Goal: Information Seeking & Learning: Learn about a topic

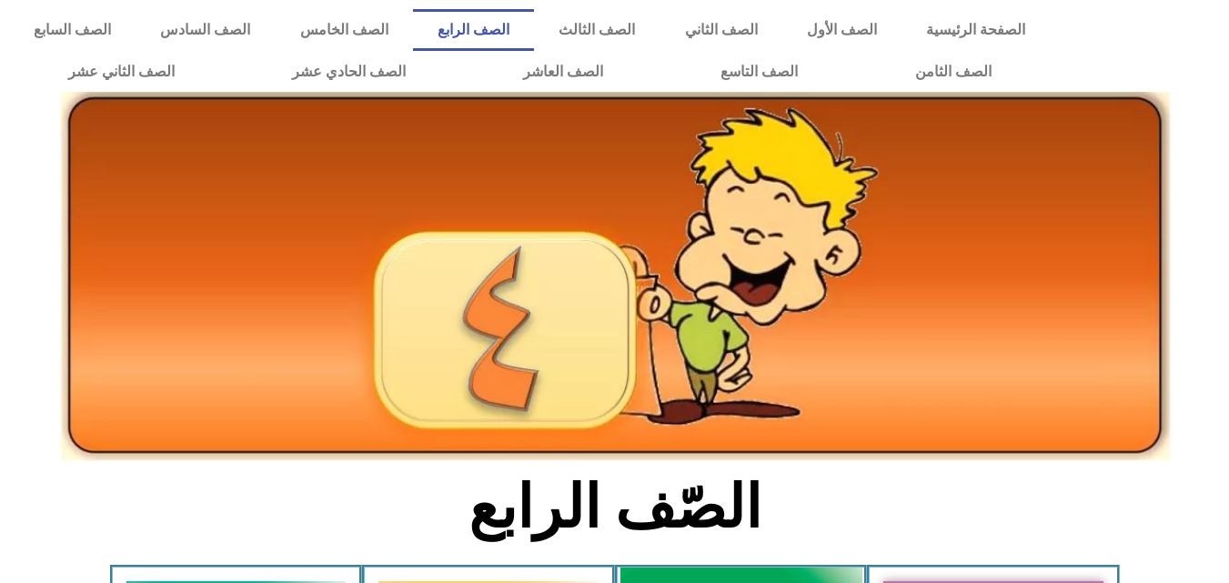
scroll to position [471, 0]
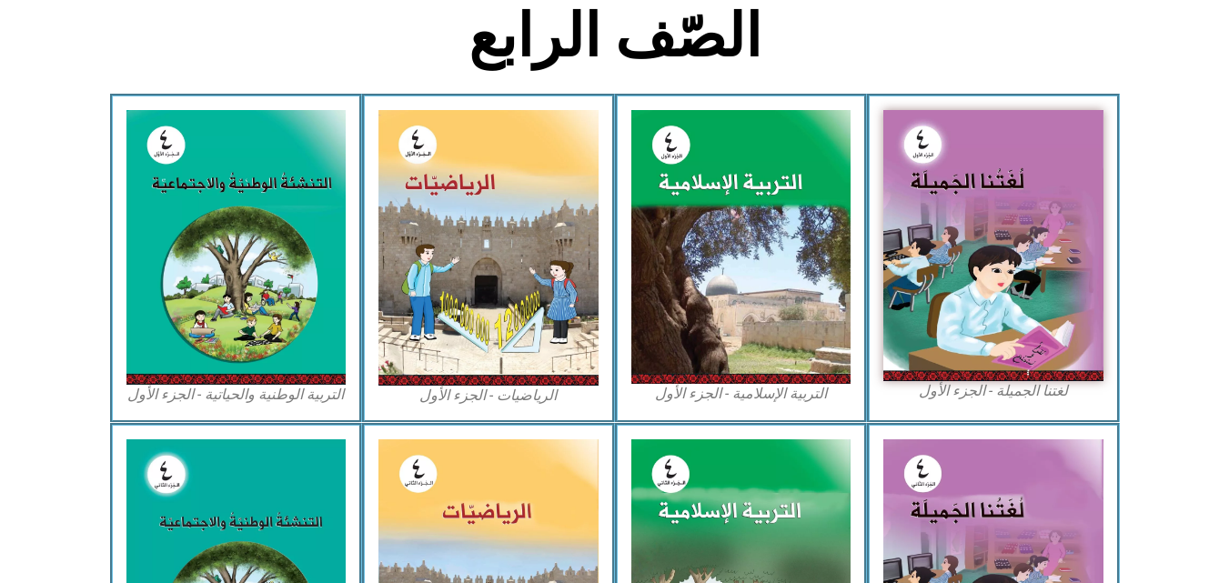
click at [685, 399] on figcaption "التربية الإسلامية - الجزء الأول" at bounding box center [741, 394] width 220 height 20
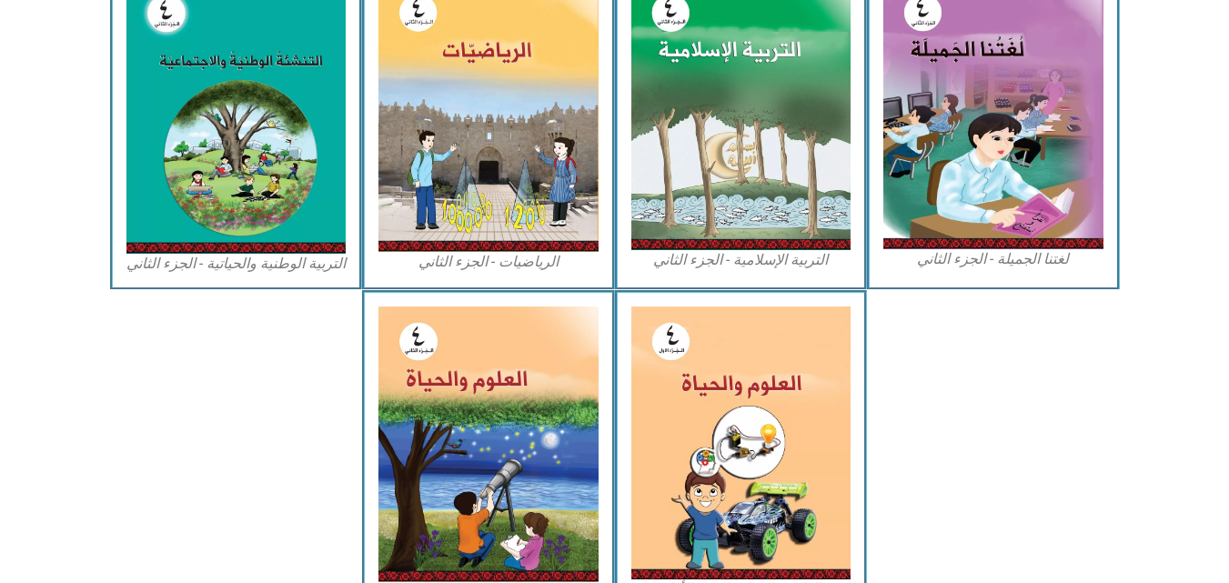
scroll to position [1017, 0]
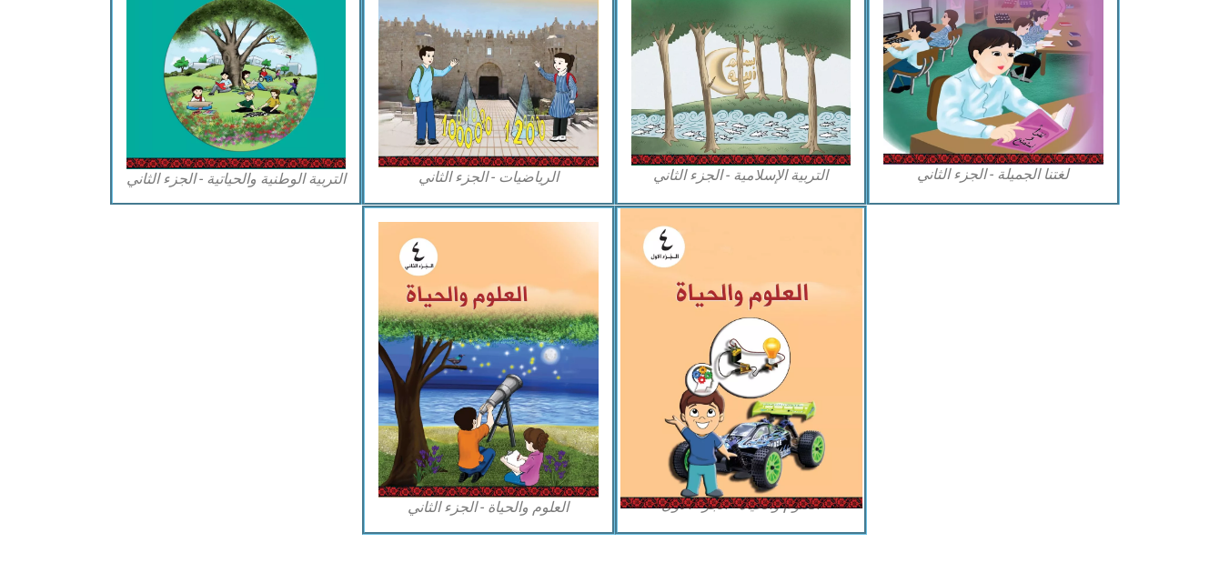
click at [790, 338] on img at bounding box center [741, 358] width 242 height 300
click at [752, 449] on img at bounding box center [741, 358] width 242 height 300
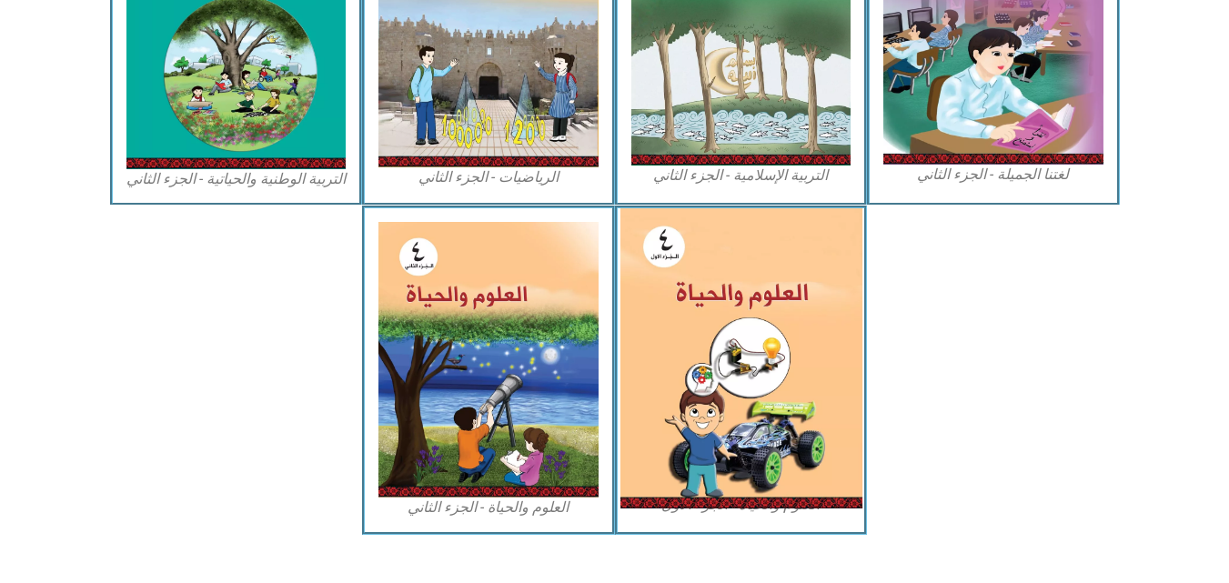
click at [752, 449] on img at bounding box center [741, 358] width 242 height 300
click at [661, 338] on img at bounding box center [741, 358] width 242 height 300
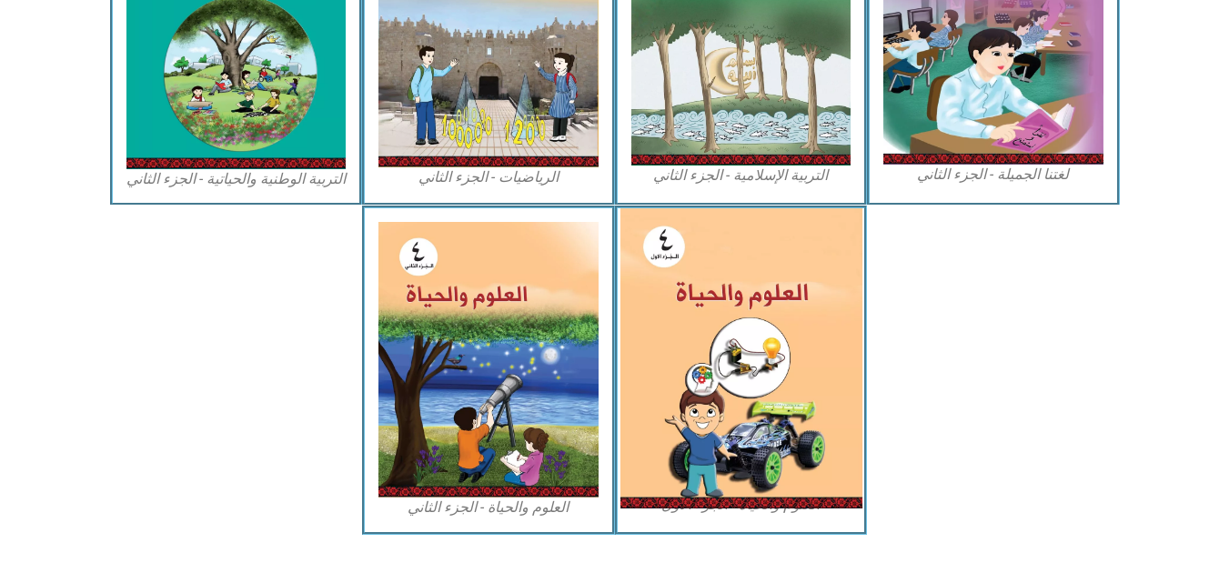
click at [661, 338] on img at bounding box center [741, 358] width 242 height 300
click at [655, 332] on img at bounding box center [741, 358] width 242 height 300
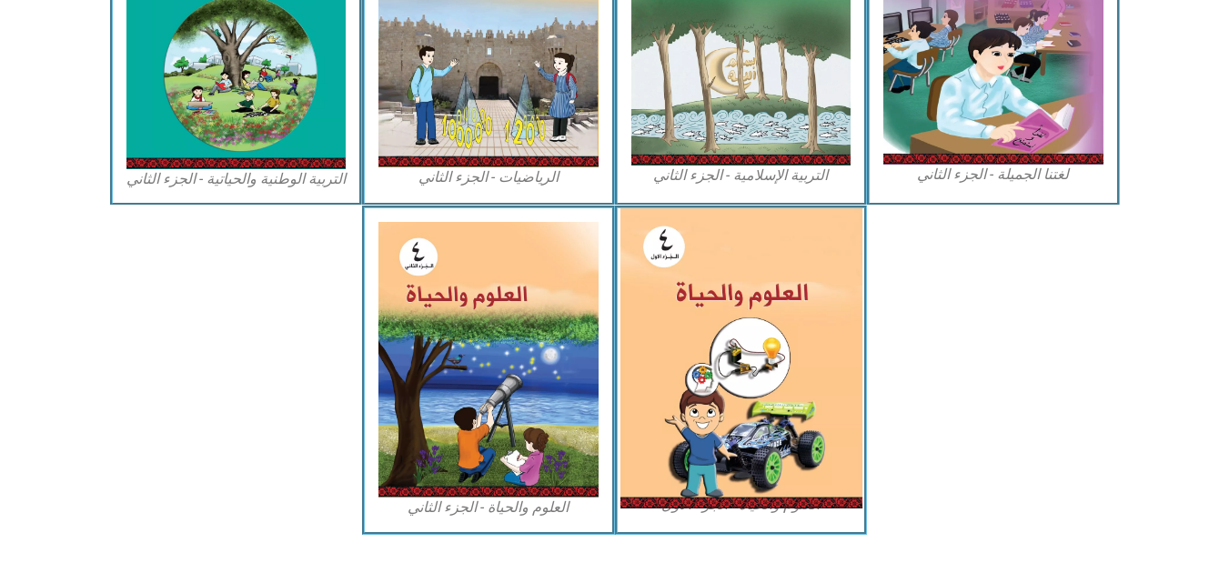
click at [655, 332] on img at bounding box center [741, 358] width 242 height 300
click at [723, 280] on img at bounding box center [741, 358] width 242 height 300
click at [710, 340] on img at bounding box center [741, 358] width 242 height 300
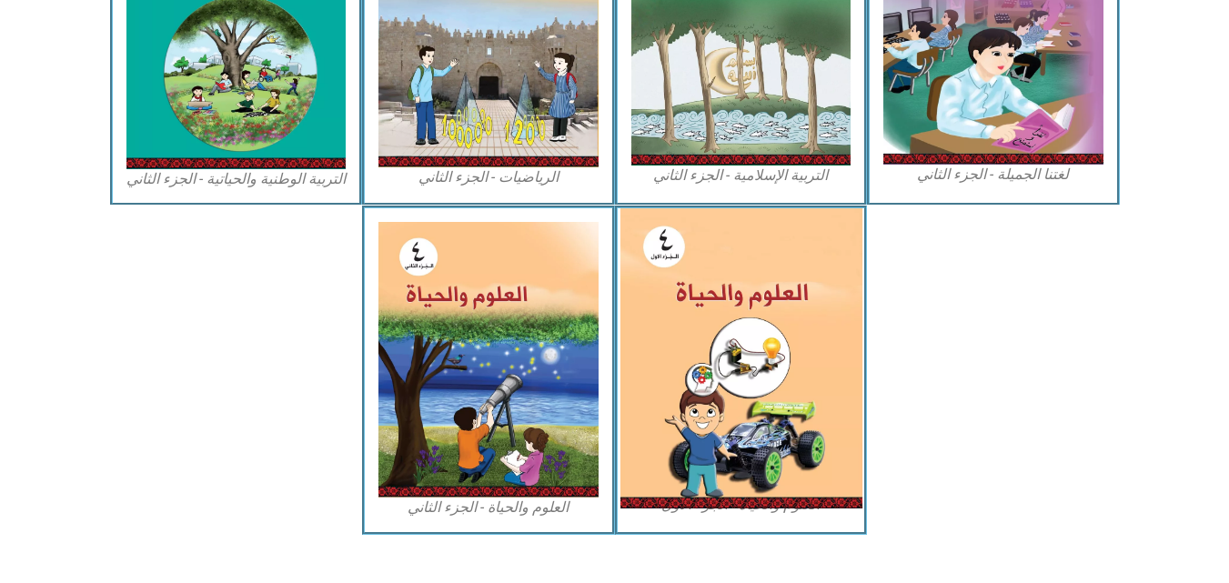
click at [710, 340] on img at bounding box center [741, 358] width 242 height 300
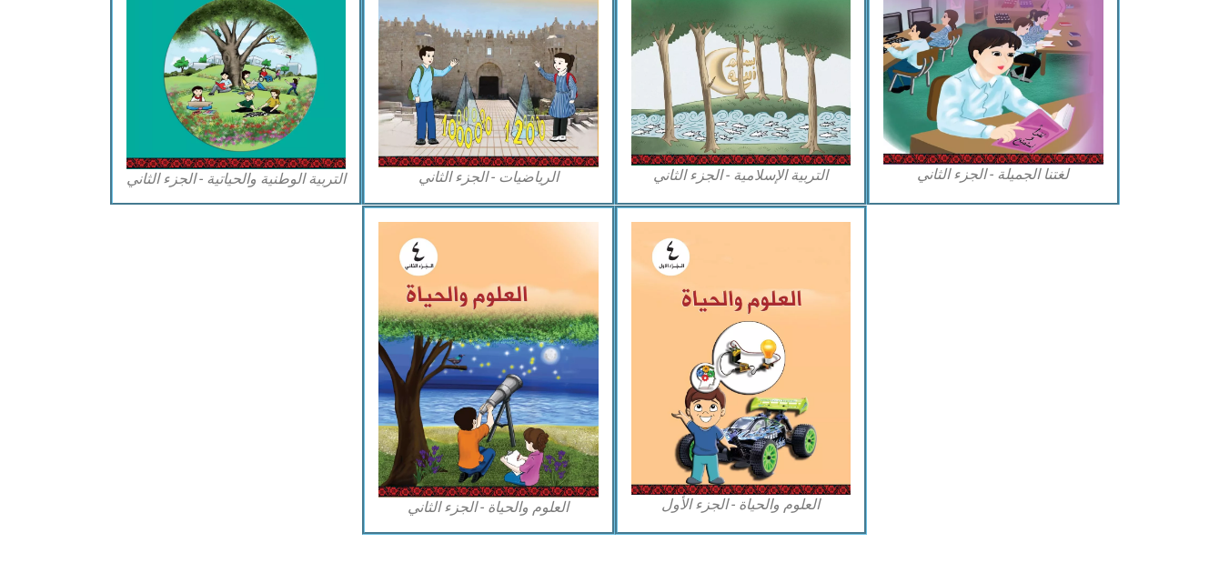
click at [791, 517] on div "العلوم والحياة - الجزء الأول" at bounding box center [741, 370] width 253 height 328
click at [785, 512] on figcaption "العلوم والحياة - الجزء الأول" at bounding box center [741, 505] width 220 height 20
click at [783, 511] on figcaption "العلوم والحياة - الجزء الأول" at bounding box center [741, 505] width 220 height 20
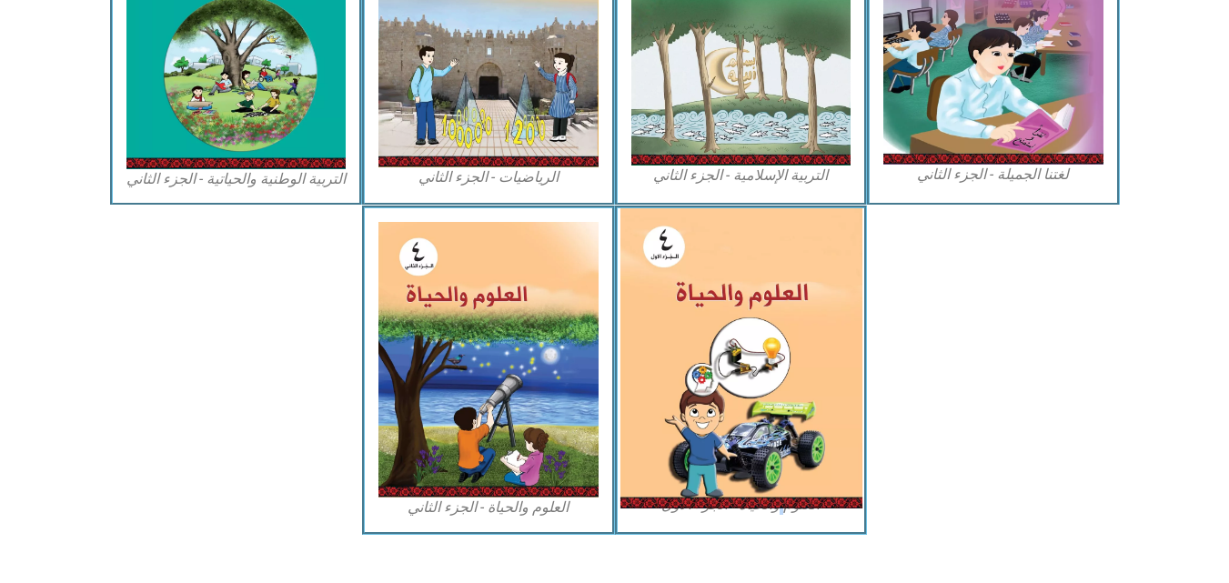
click at [762, 494] on img at bounding box center [741, 358] width 242 height 300
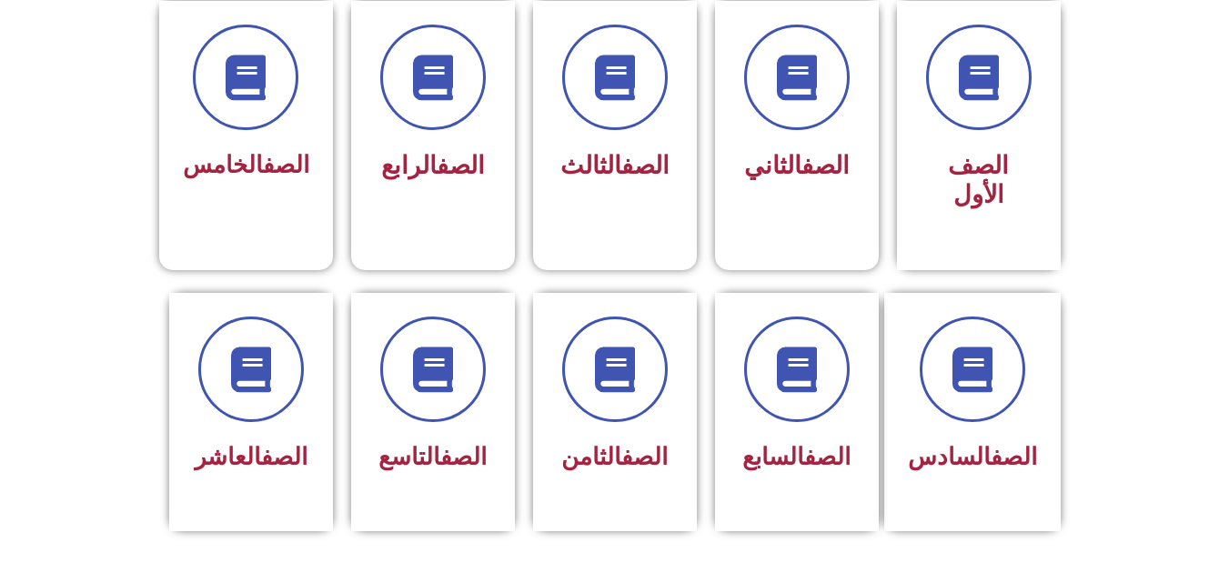
scroll to position [594, 0]
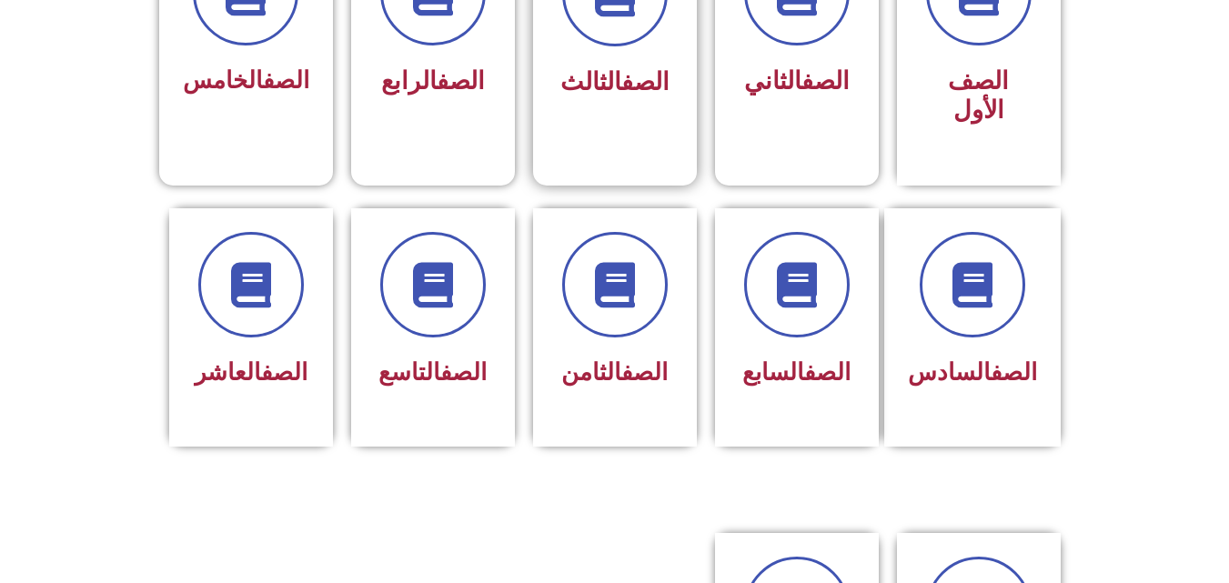
click at [675, 87] on div "الصف الثالث" at bounding box center [615, 36] width 164 height 241
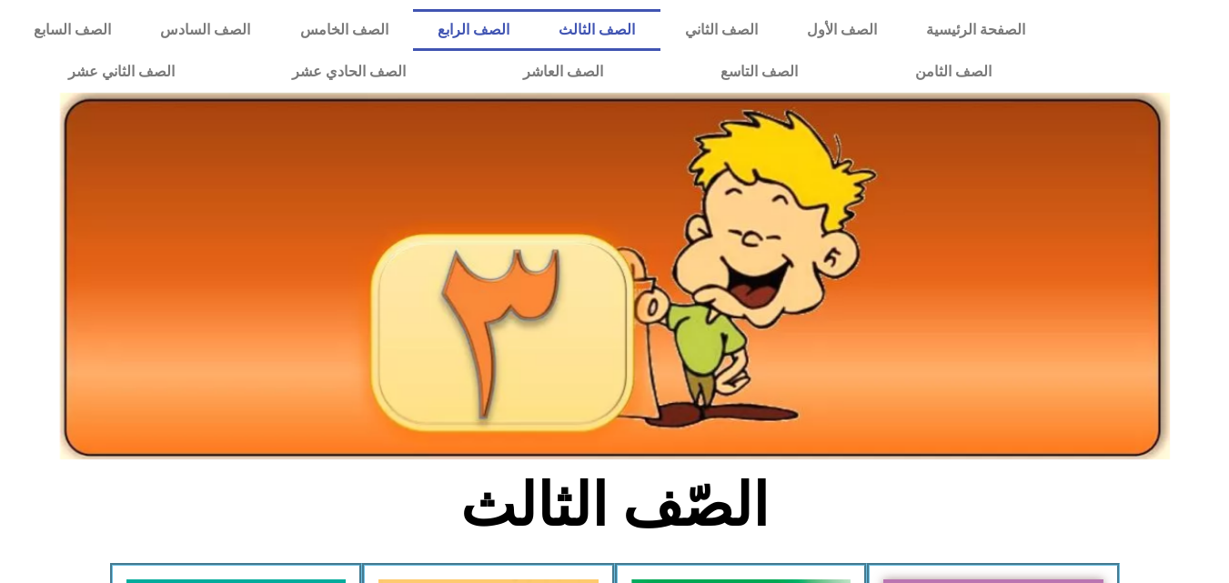
click at [534, 33] on link "الصف الرابع" at bounding box center [473, 30] width 121 height 42
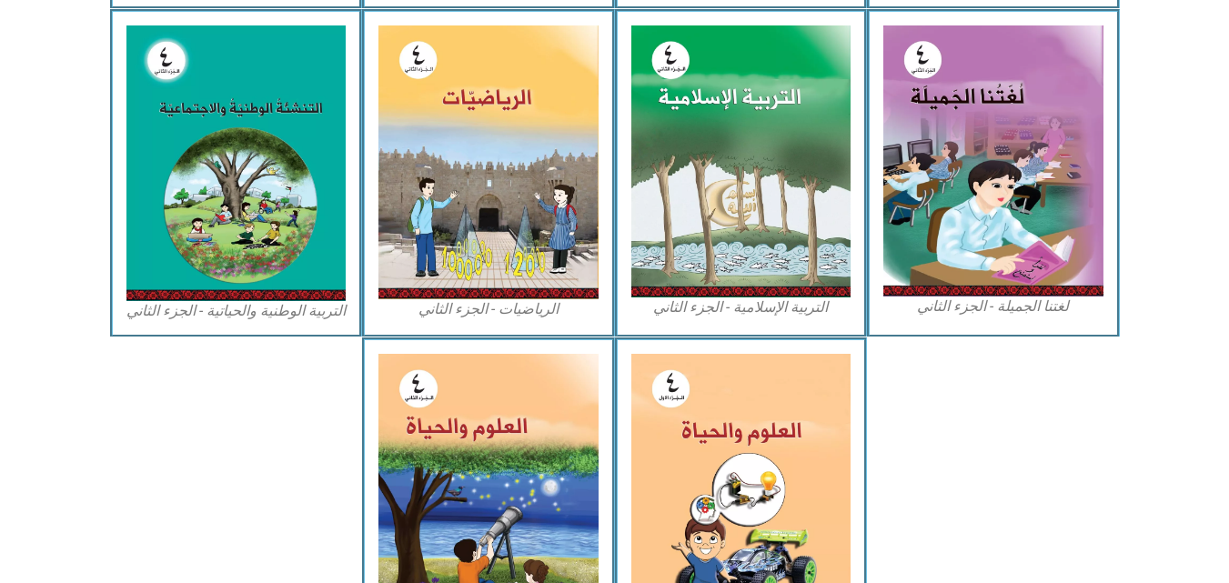
scroll to position [1006, 0]
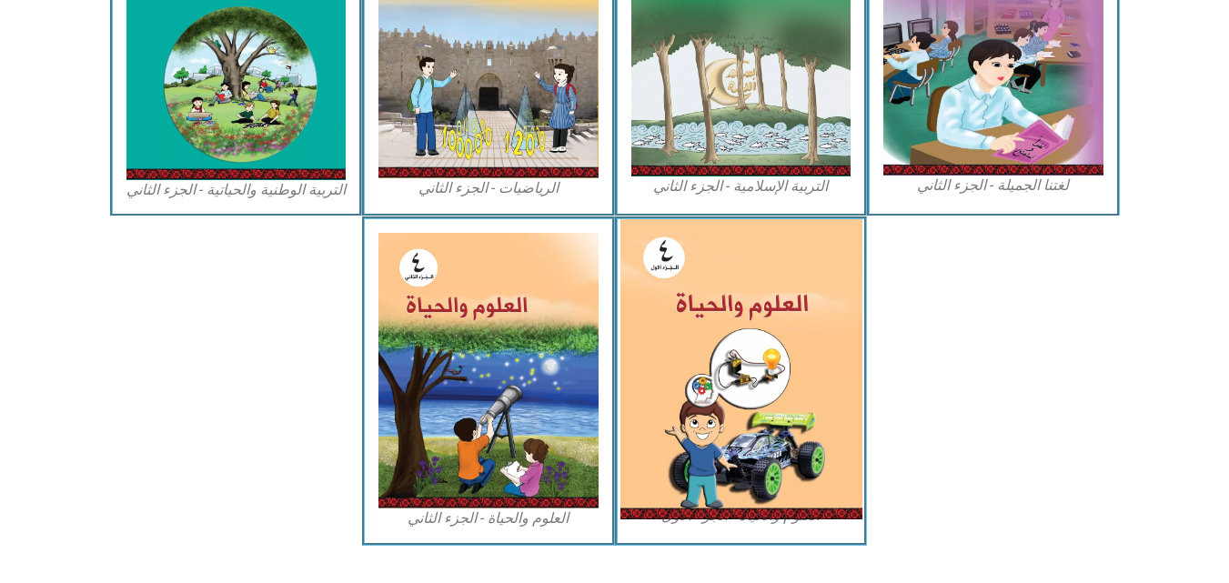
click at [762, 346] on img at bounding box center [741, 369] width 242 height 300
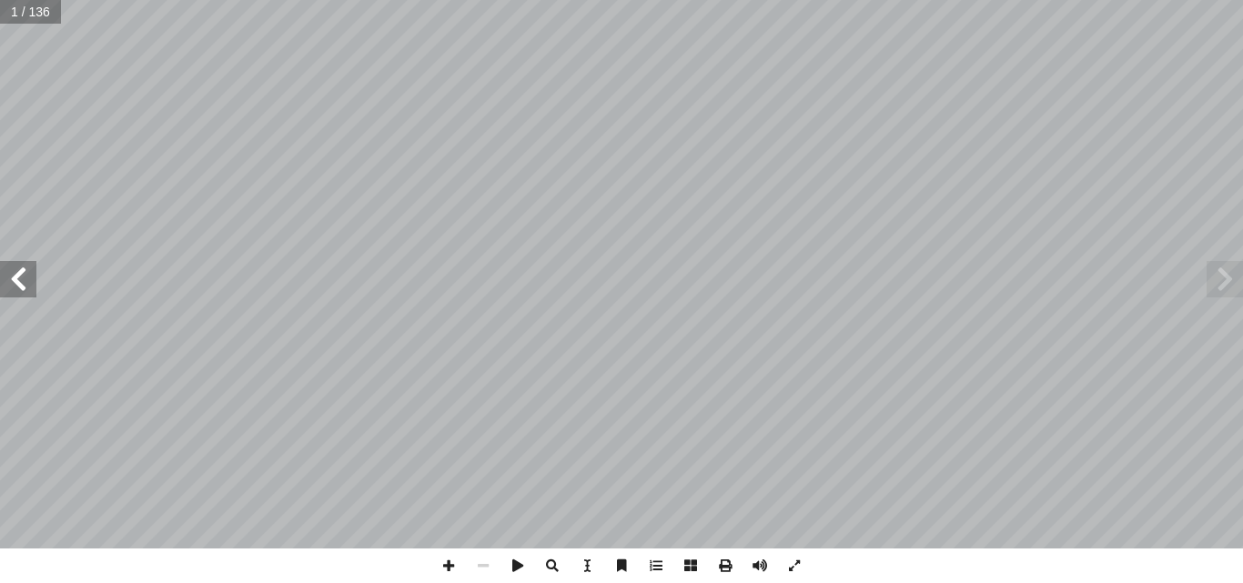
click at [25, 288] on span at bounding box center [18, 279] width 36 height 36
click at [27, 289] on span at bounding box center [18, 279] width 36 height 36
click at [30, 290] on span at bounding box center [18, 279] width 36 height 36
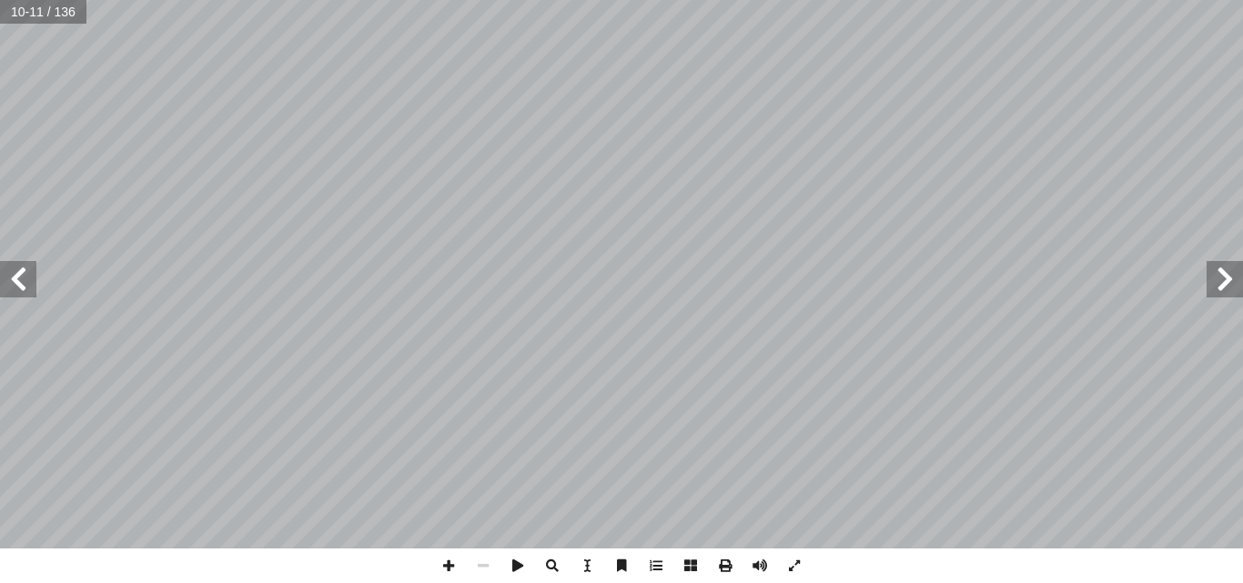
click at [30, 290] on span at bounding box center [18, 279] width 36 height 36
click at [440, 562] on span at bounding box center [448, 566] width 35 height 35
click at [131, 307] on div "12 زنة. � لمتو � ة ّ ئي � لغذ � لوجبة � و ّ ئي � لغذ � ِ لهرم � َ لعلاقة بين � …" at bounding box center [621, 274] width 1243 height 549
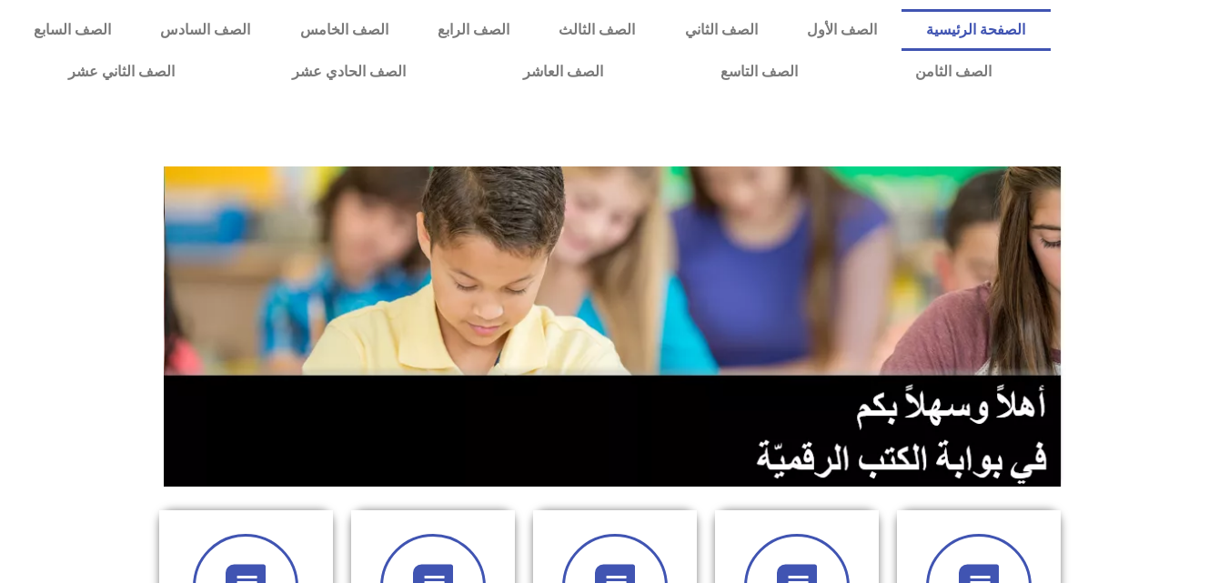
scroll to position [509, 0]
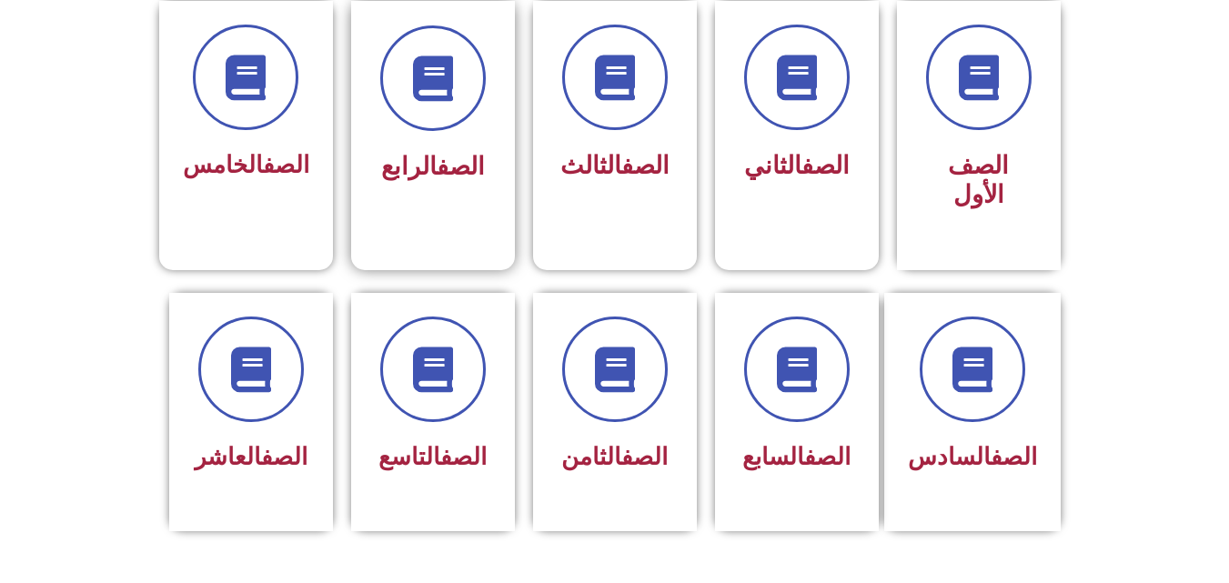
click at [423, 160] on span "الصف الرابع" at bounding box center [433, 166] width 104 height 29
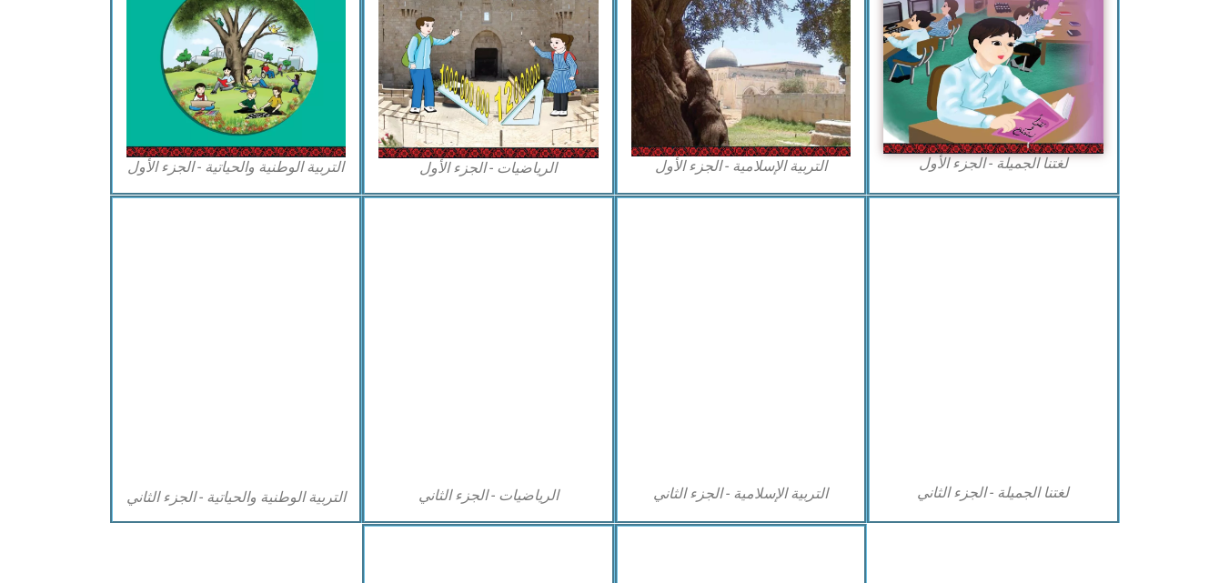
scroll to position [647, 0]
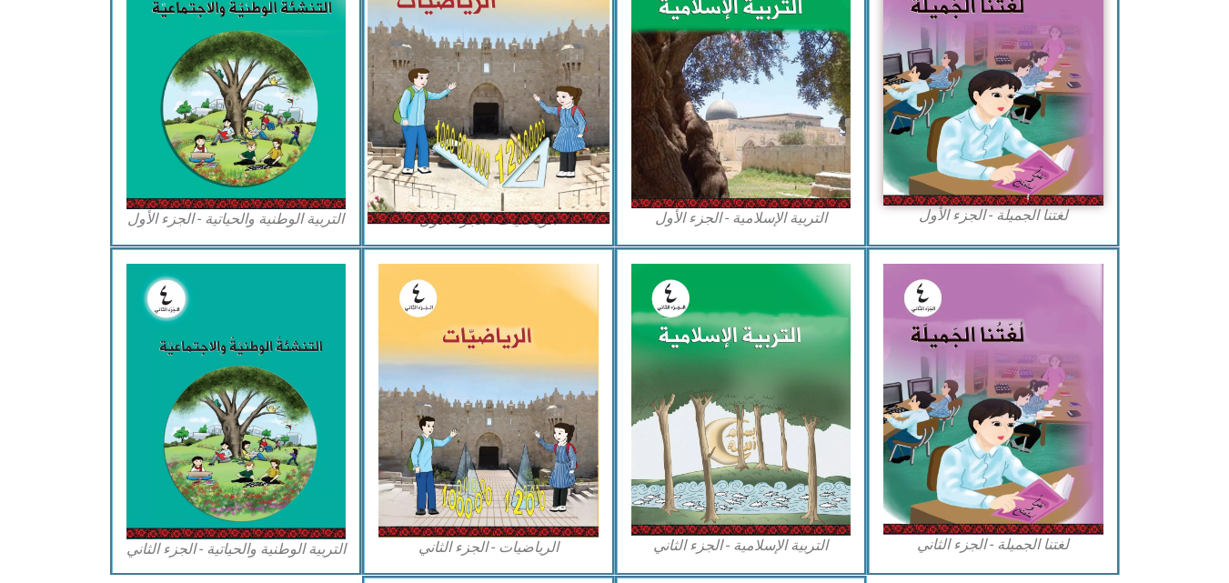
click at [508, 199] on img at bounding box center [489, 72] width 242 height 303
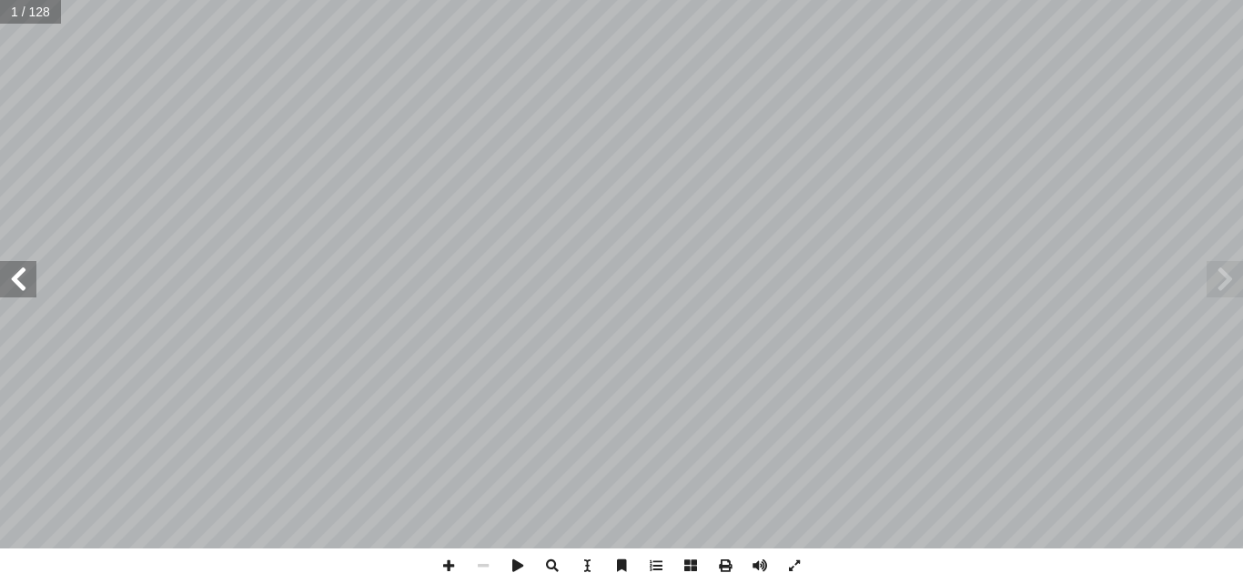
click at [10, 274] on span at bounding box center [18, 279] width 36 height 36
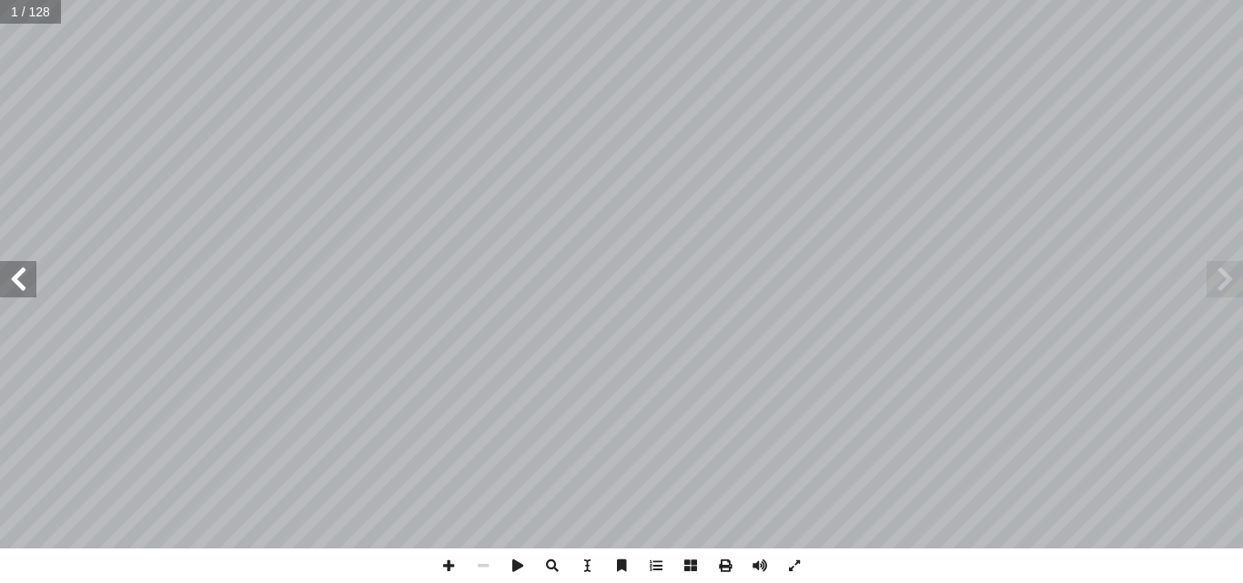
click at [10, 274] on span at bounding box center [18, 279] width 36 height 36
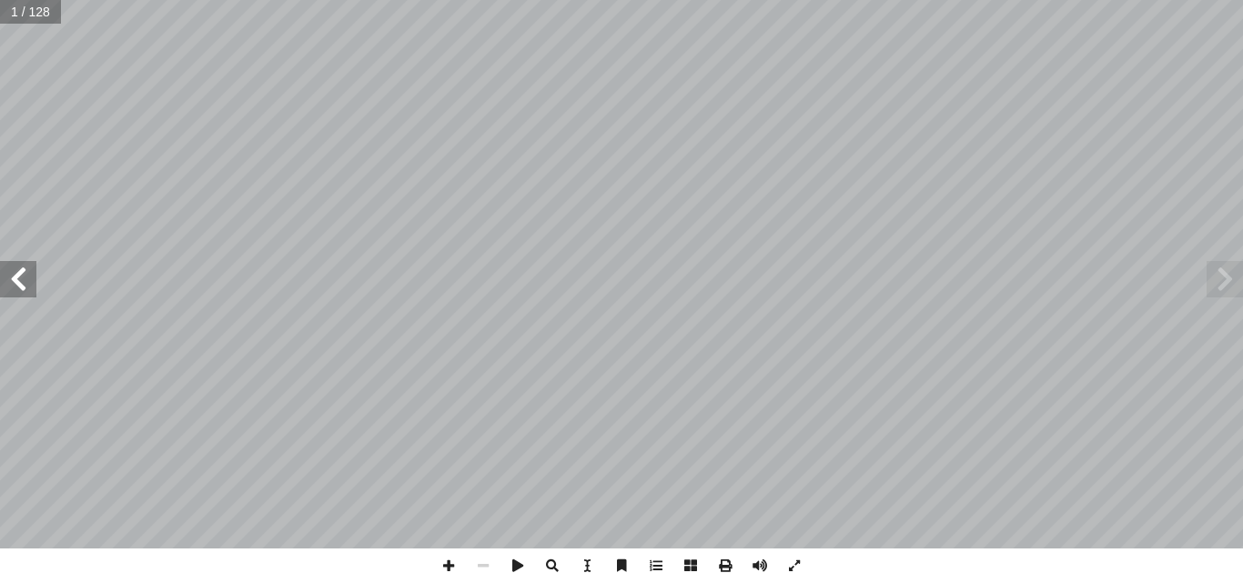
click at [10, 274] on span at bounding box center [18, 279] width 36 height 36
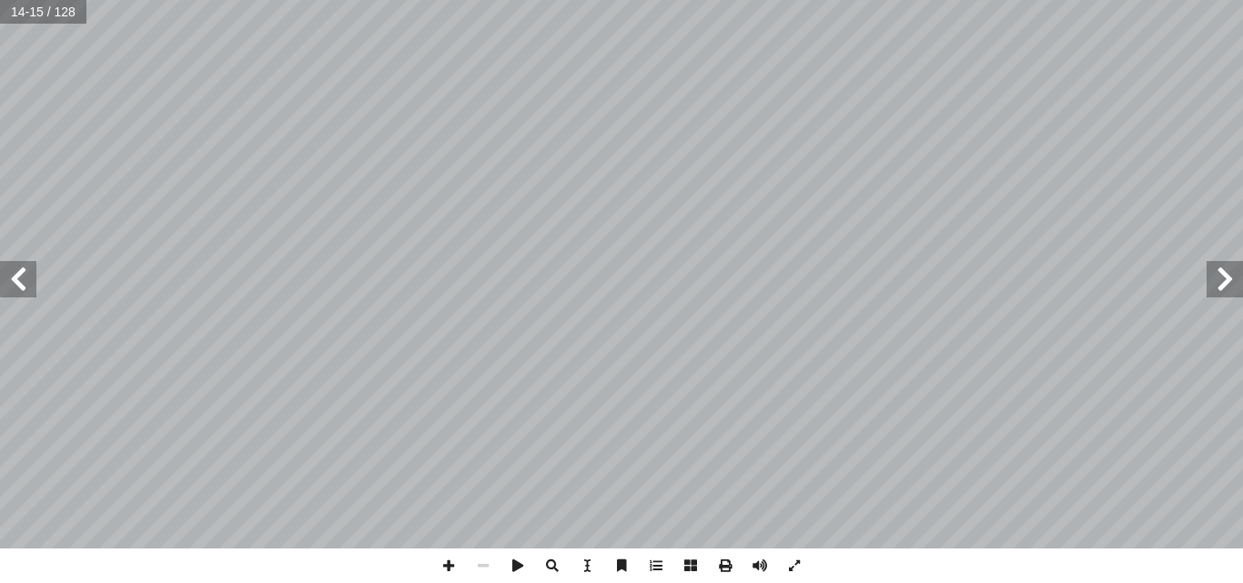
click at [10, 274] on span at bounding box center [18, 279] width 36 height 36
click at [30, 282] on span at bounding box center [18, 279] width 36 height 36
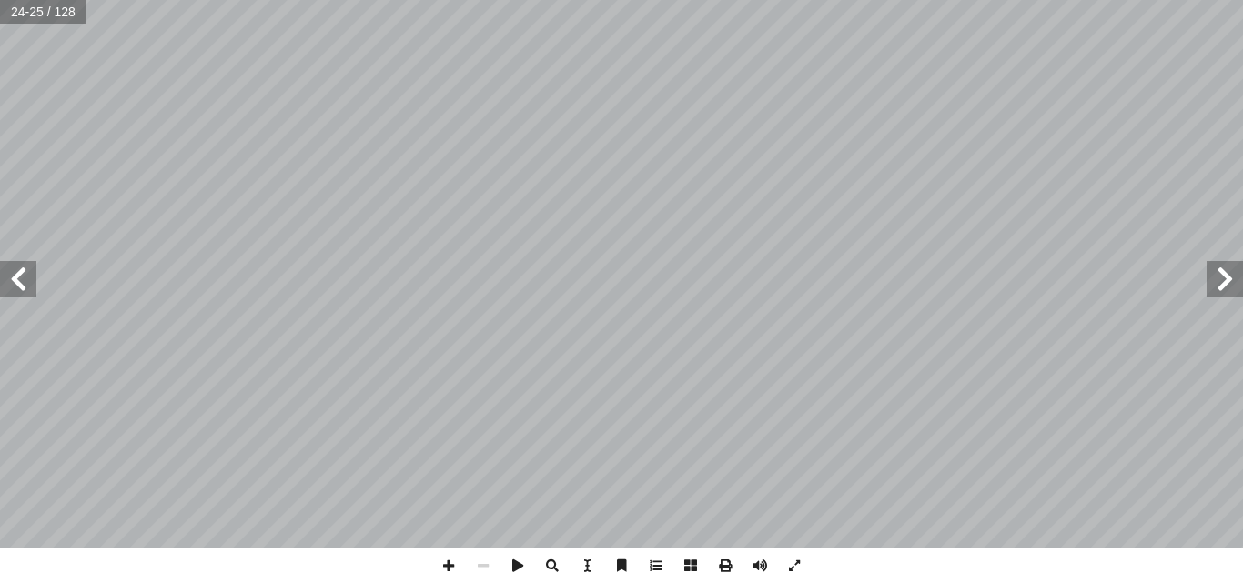
click at [3, 288] on span at bounding box center [18, 279] width 36 height 36
click at [443, 570] on span at bounding box center [448, 566] width 35 height 35
click at [30, 279] on span at bounding box center [18, 279] width 36 height 36
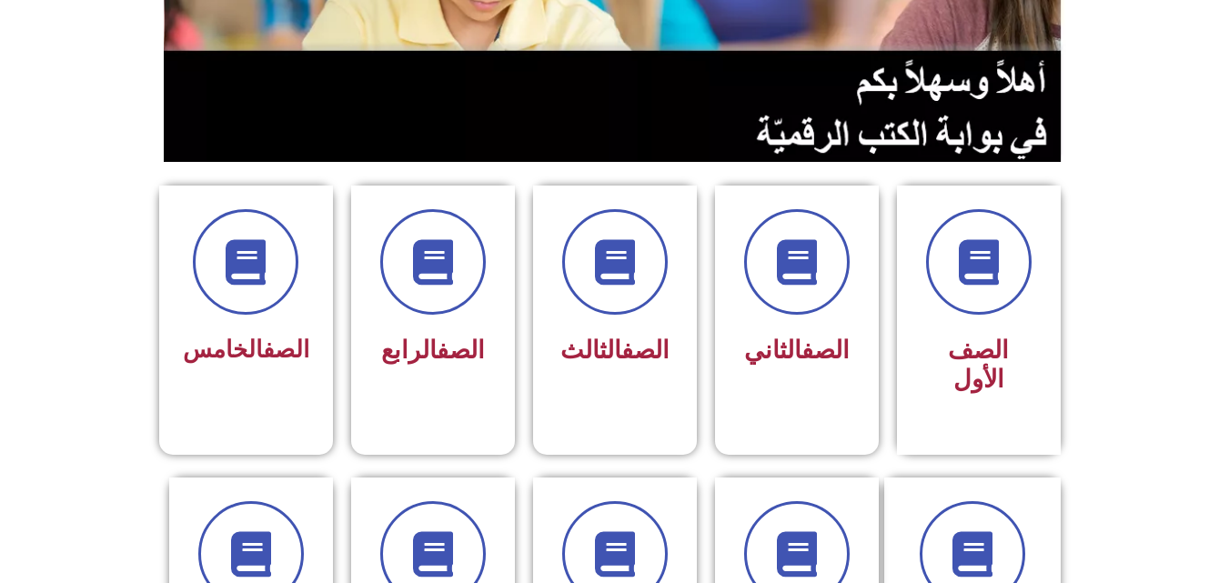
scroll to position [328, 0]
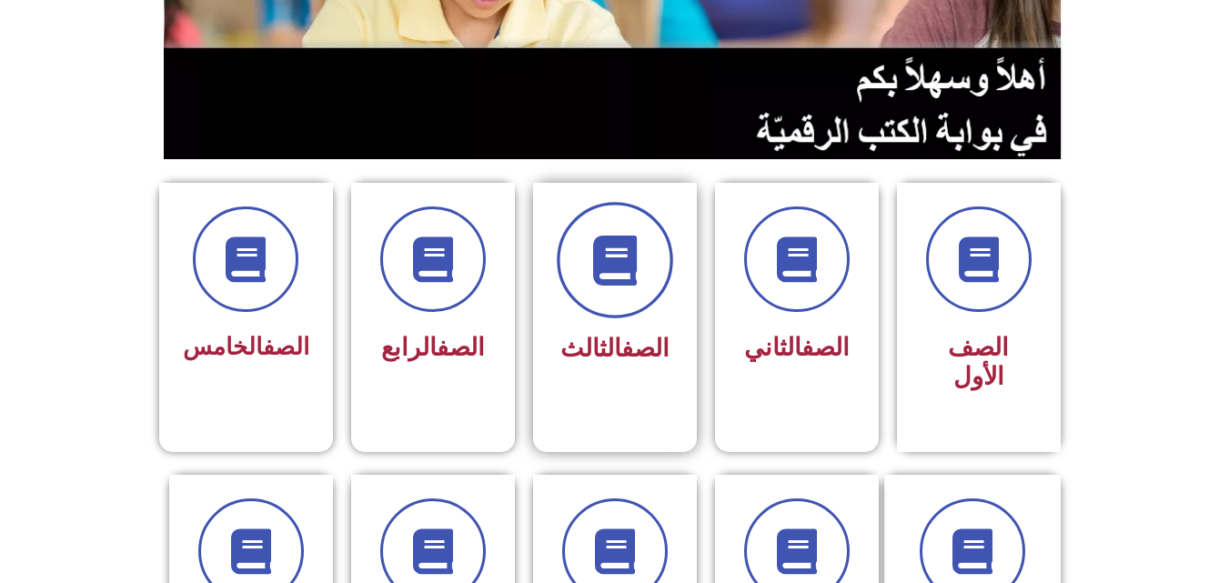
click at [609, 277] on icon at bounding box center [615, 261] width 50 height 50
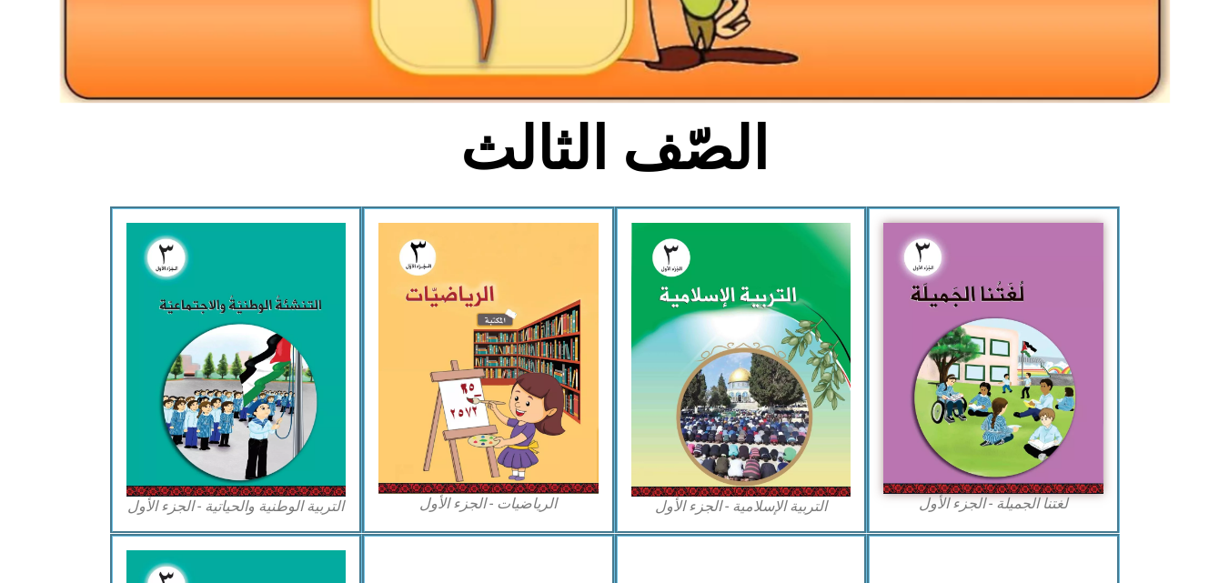
scroll to position [364, 0]
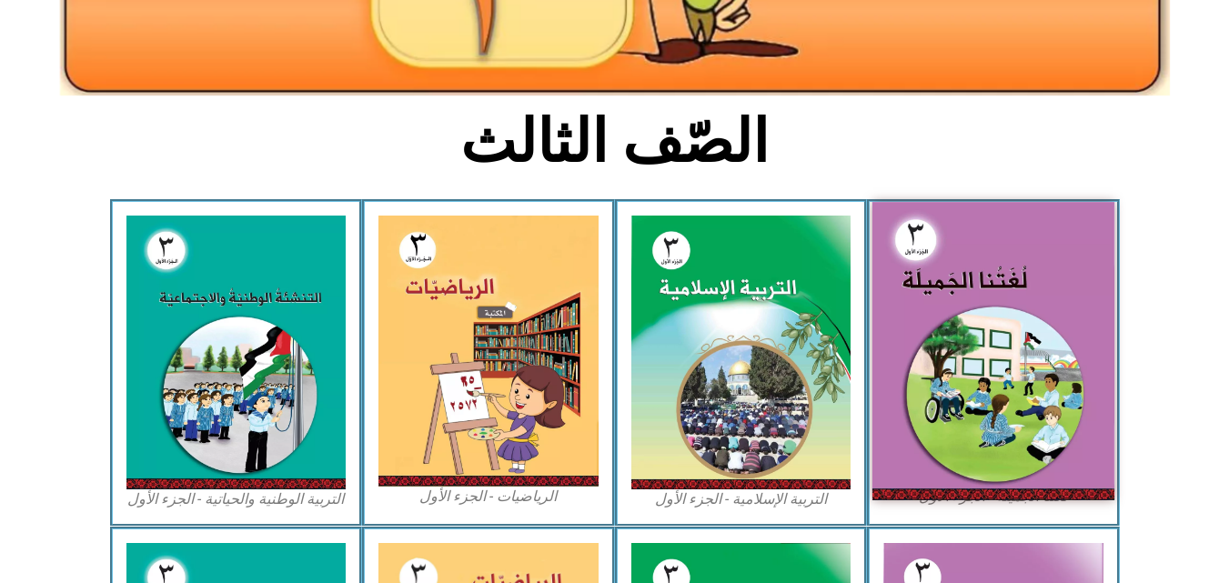
click at [1001, 361] on img at bounding box center [994, 351] width 242 height 298
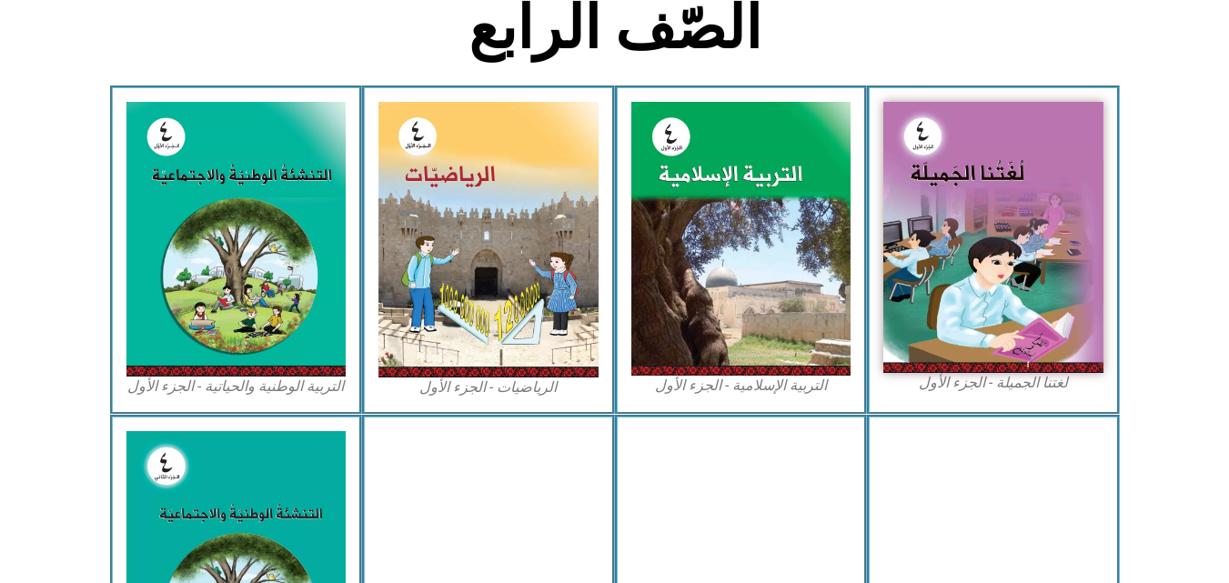
scroll to position [460, 0]
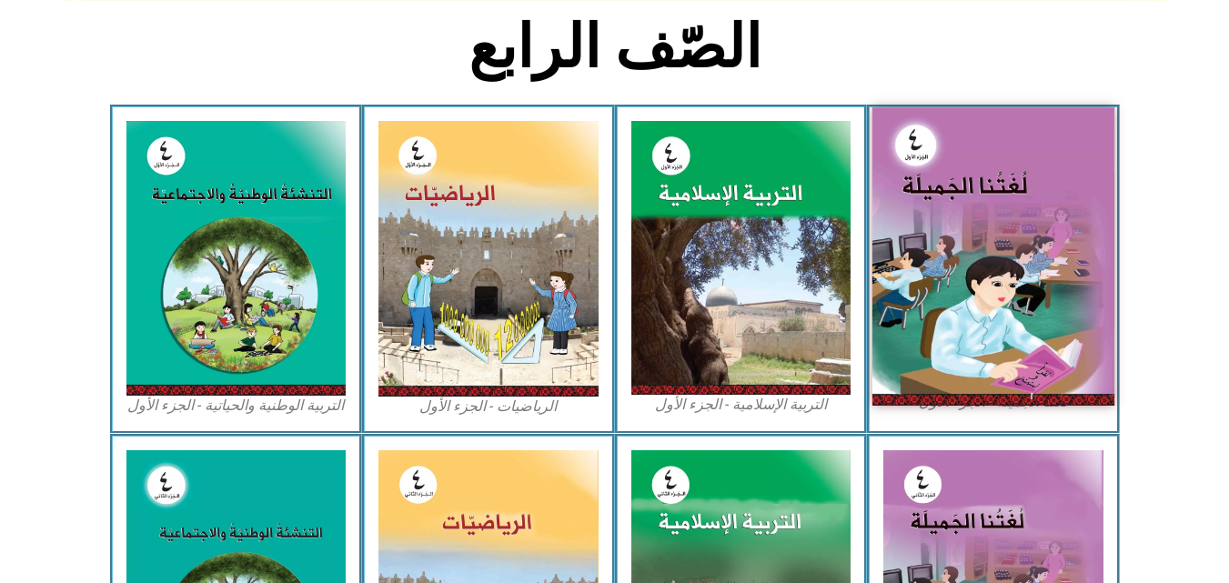
click at [964, 246] on img at bounding box center [994, 256] width 242 height 298
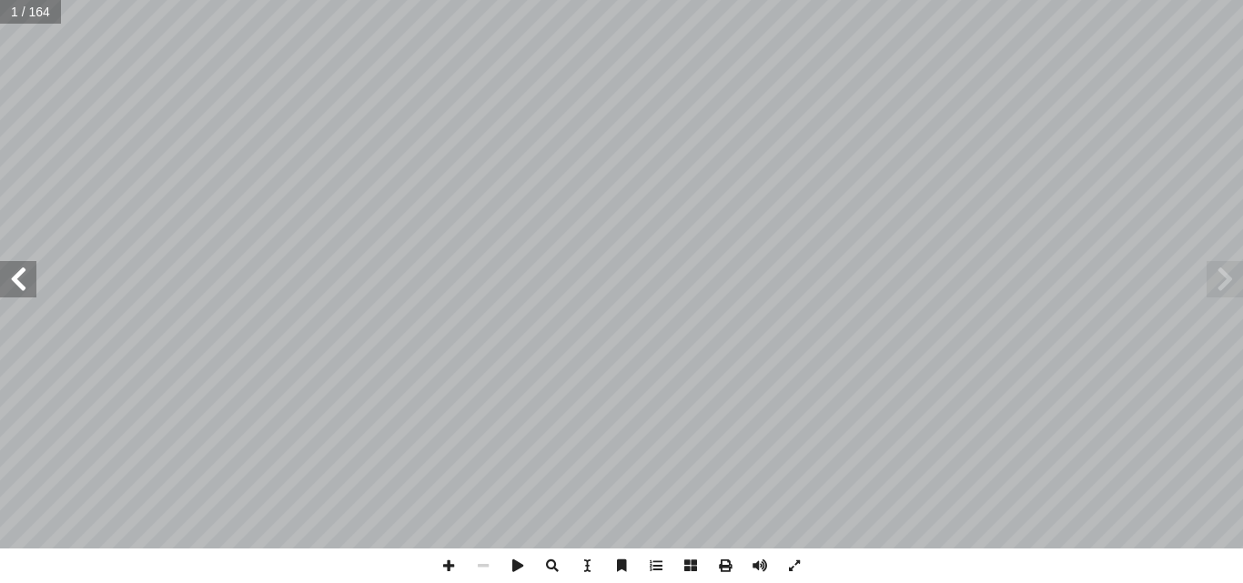
click at [17, 281] on span at bounding box center [18, 279] width 36 height 36
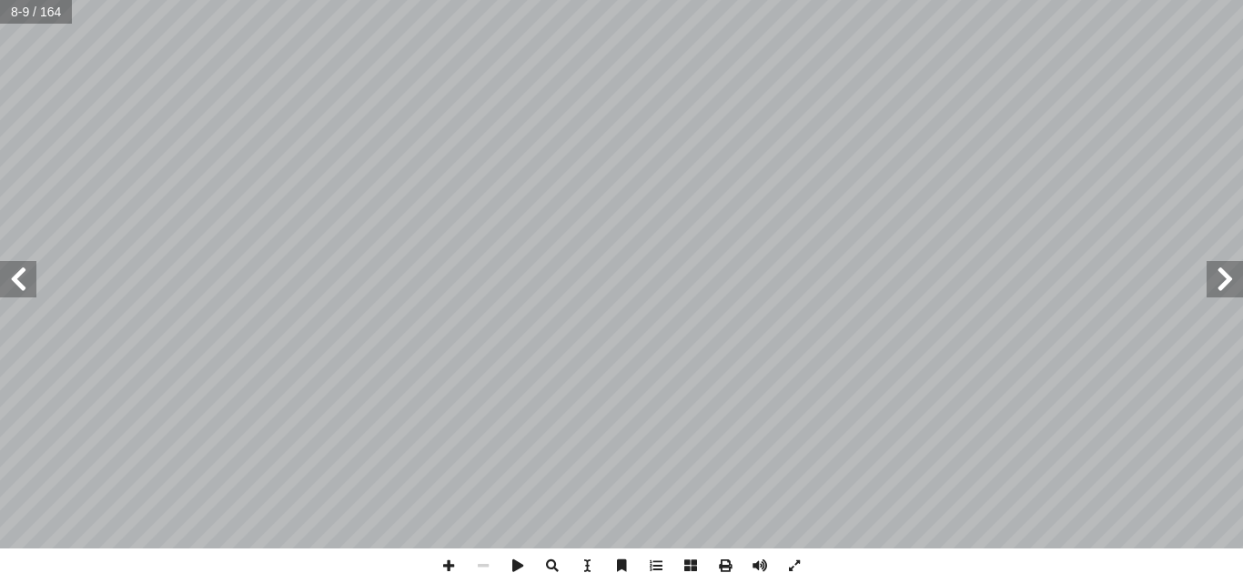
click at [17, 281] on span at bounding box center [18, 279] width 36 height 36
click at [16, 277] on span at bounding box center [18, 279] width 36 height 36
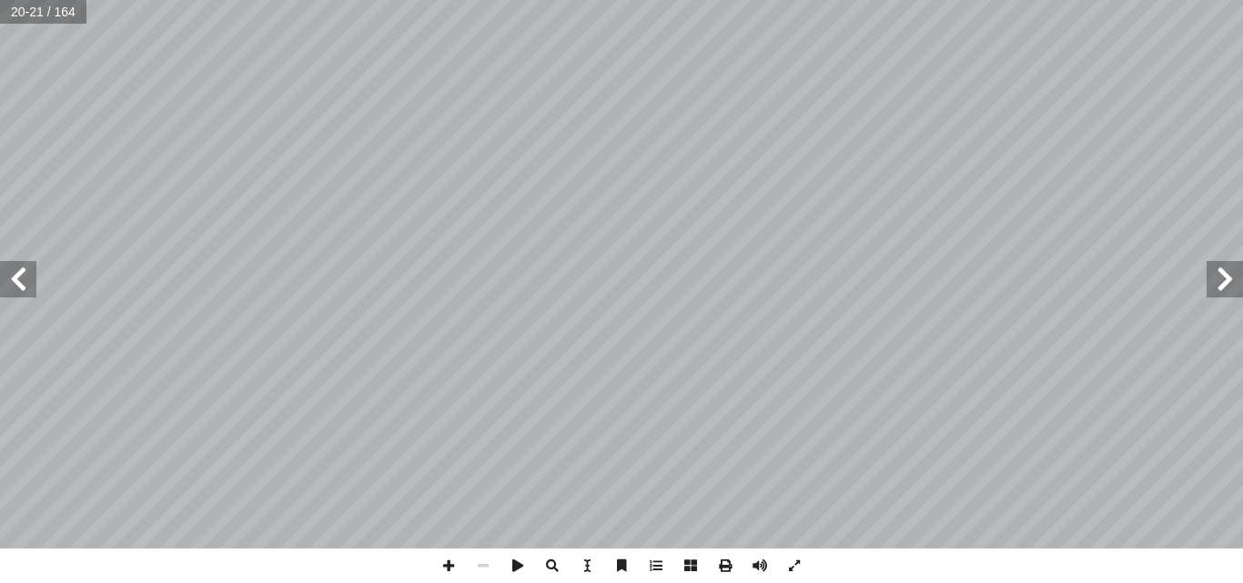
click at [16, 285] on span at bounding box center [18, 279] width 36 height 36
click at [452, 570] on span at bounding box center [448, 566] width 35 height 35
click at [477, 0] on html "الصفحة الرئيسية الصف الأول الصف الثاني الصف الثالث الصف الرابع الصف الخامس الصف…" at bounding box center [621, 83] width 1243 height 166
click at [457, 0] on html "الصفحة الرئيسية الصف الأول الصف الثاني الصف الثالث الصف الرابع الصف الخامس الصف…" at bounding box center [621, 83] width 1243 height 166
click at [1221, 283] on span at bounding box center [1224, 279] width 36 height 36
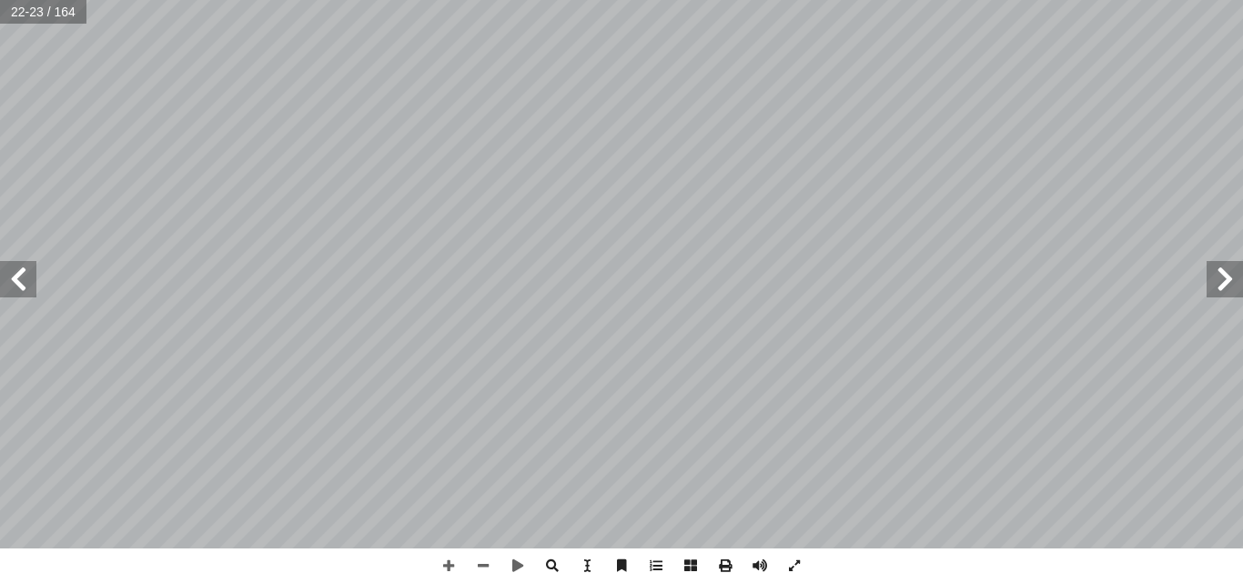
click at [1221, 283] on span at bounding box center [1224, 279] width 36 height 36
click at [1225, 286] on span at bounding box center [1224, 279] width 36 height 36
